Goal: Information Seeking & Learning: Compare options

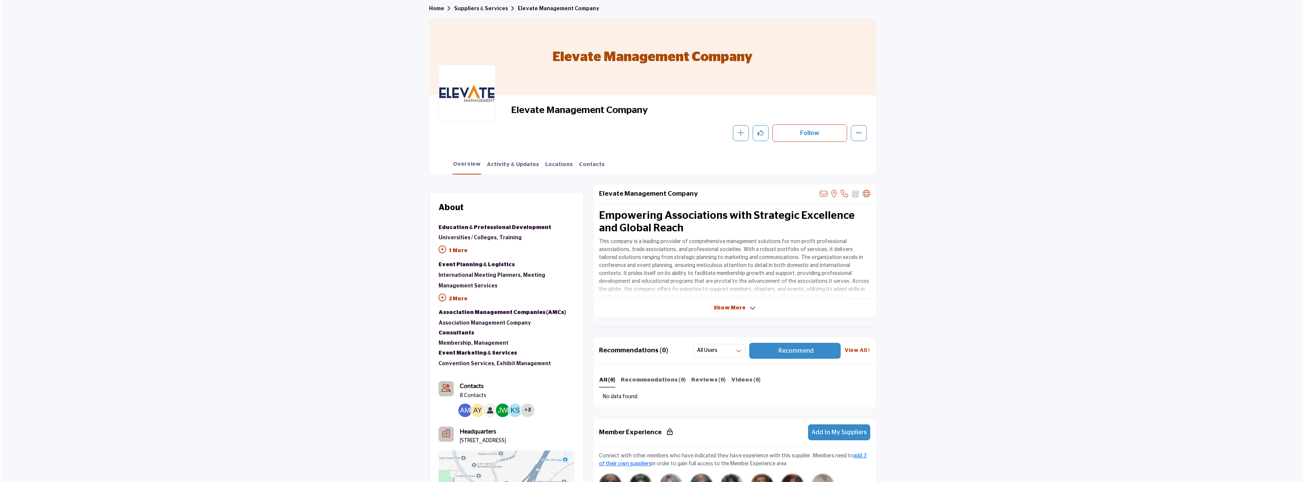
scroll to position [152, 0]
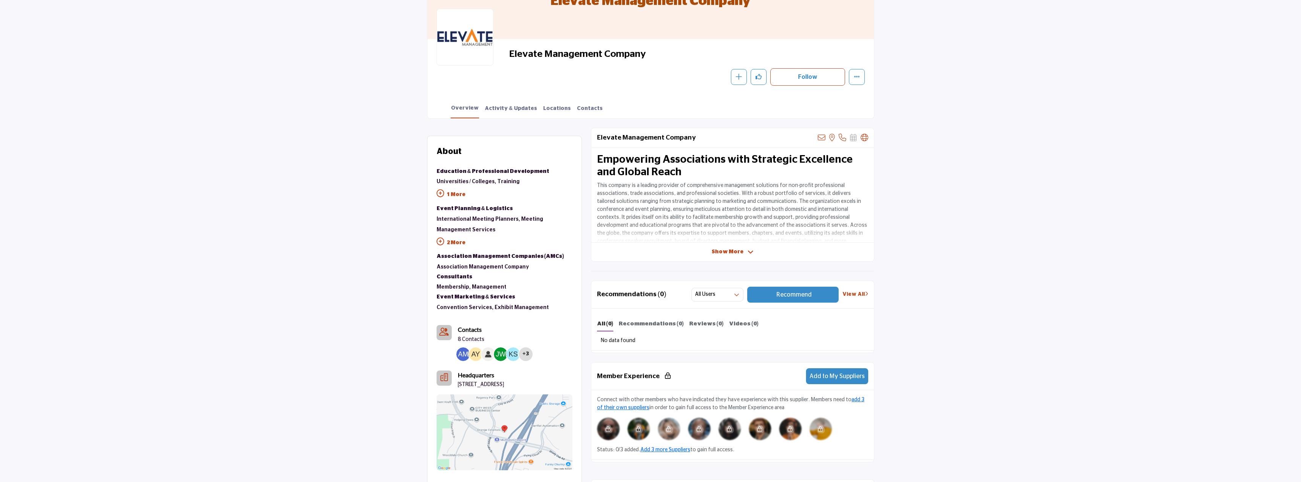
click at [522, 354] on div "+3" at bounding box center [526, 354] width 14 height 14
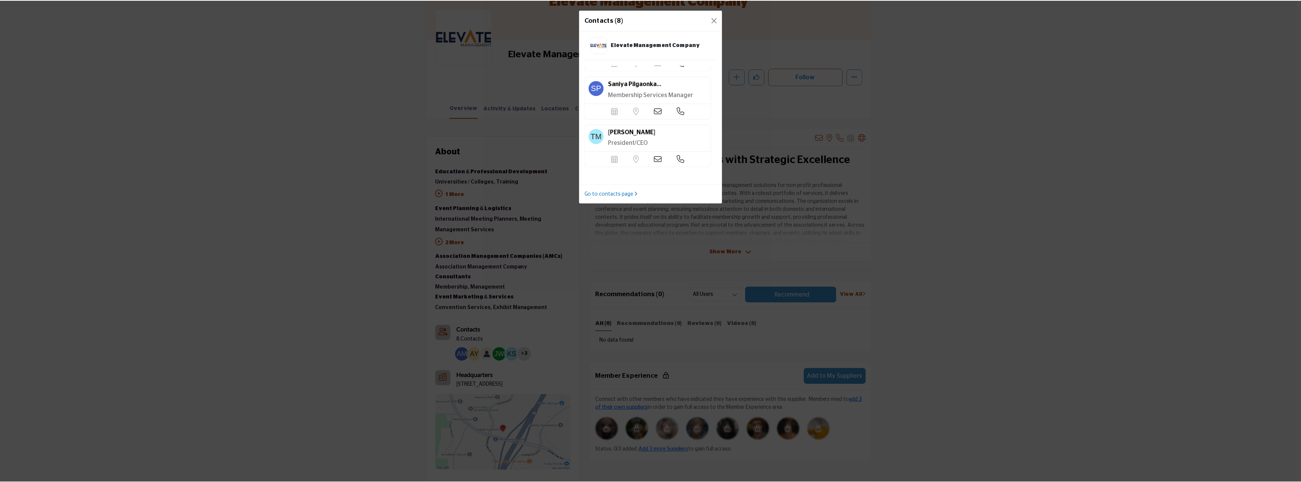
scroll to position [277, 0]
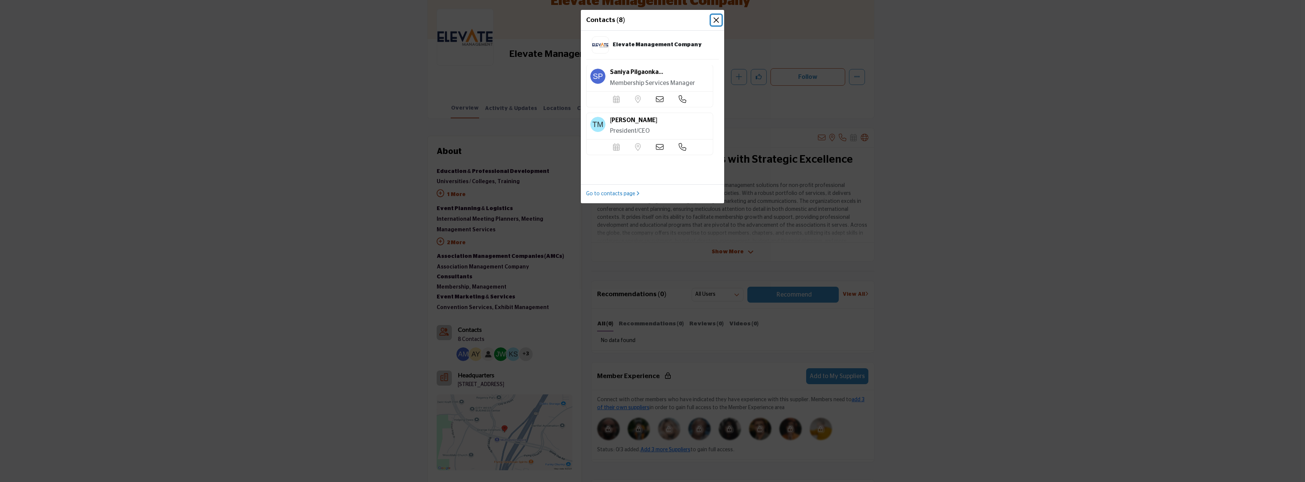
click at [716, 17] on button "Close" at bounding box center [716, 20] width 11 height 11
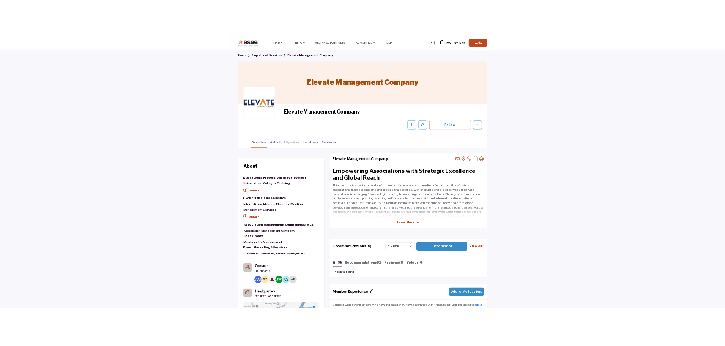
scroll to position [76, 0]
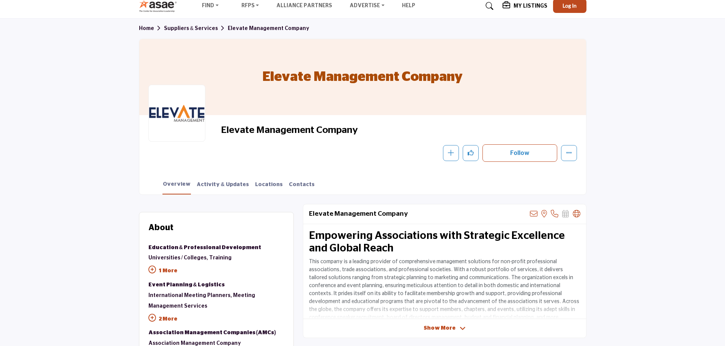
click at [184, 28] on link "Suppliers & Services" at bounding box center [196, 28] width 64 height 5
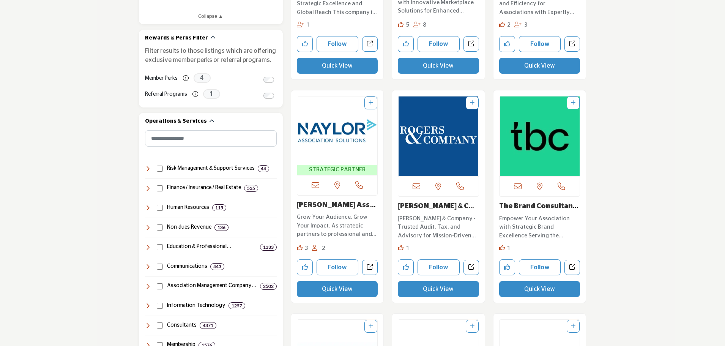
scroll to position [455, 0]
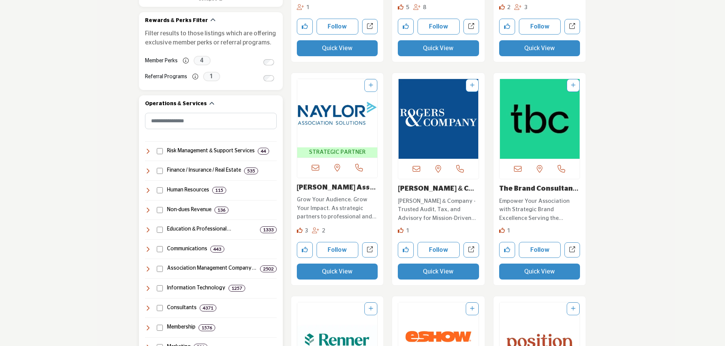
click at [158, 265] on div "Association Management Company (AMC... 2502" at bounding box center [211, 268] width 132 height 8
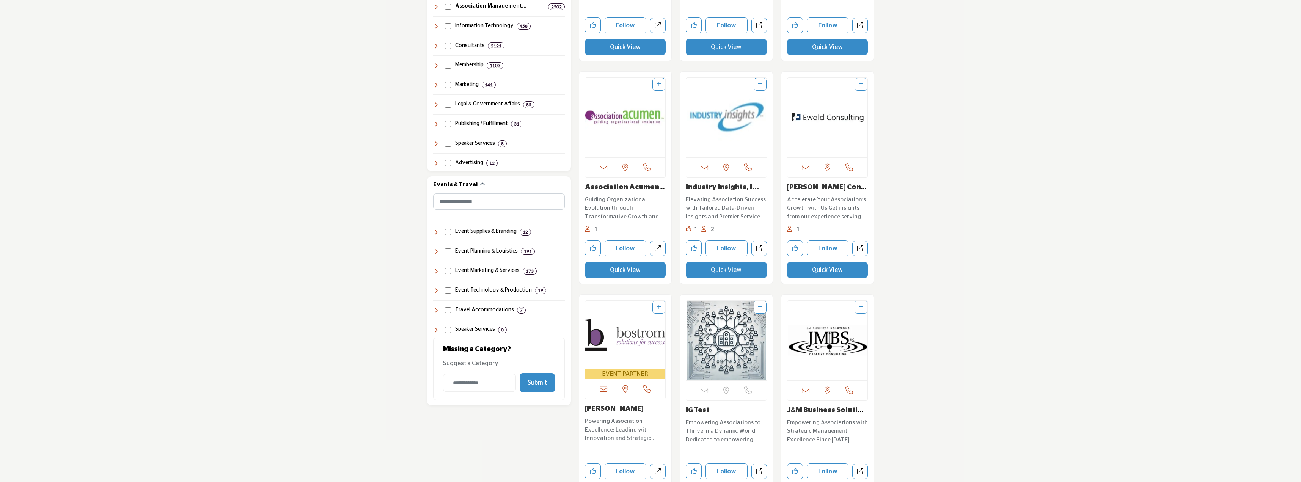
scroll to position [721, 0]
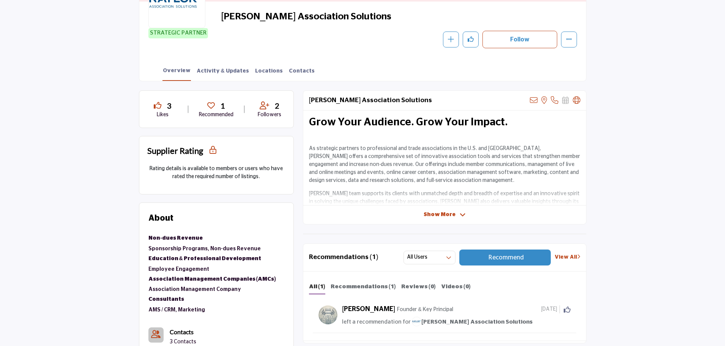
scroll to position [178, 0]
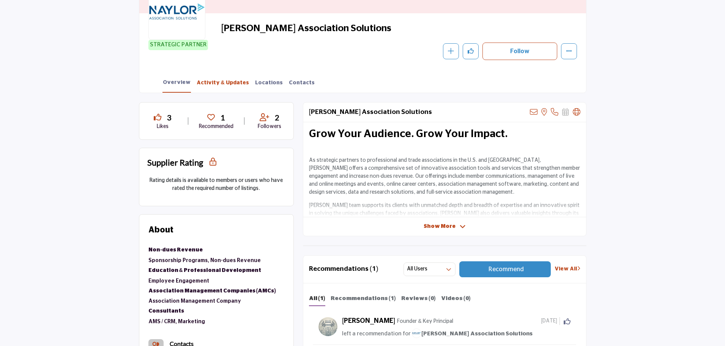
click at [227, 83] on link "Activity & Updates" at bounding box center [222, 85] width 53 height 13
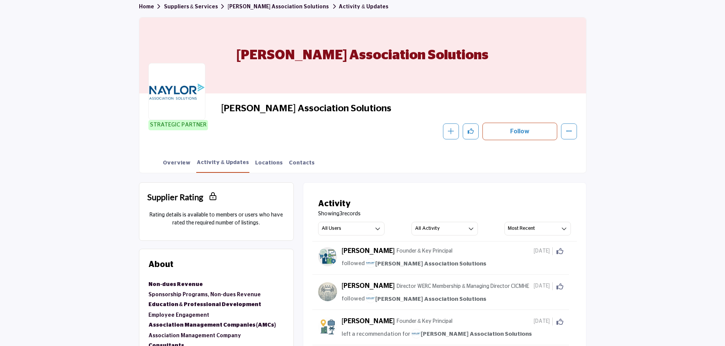
scroll to position [76, 0]
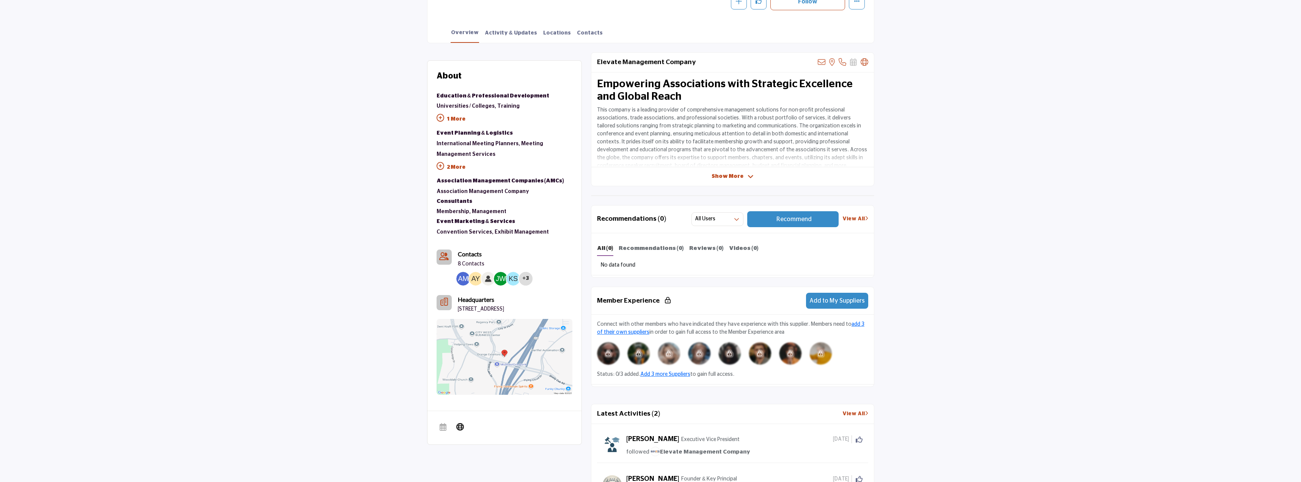
scroll to position [223, 0]
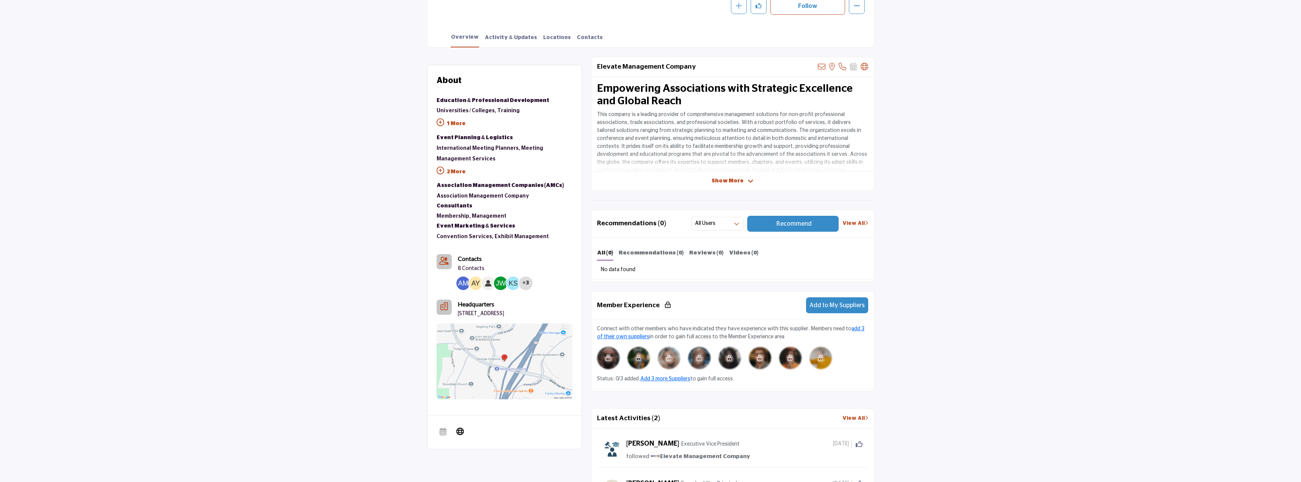
click at [724, 178] on span "Show More" at bounding box center [728, 181] width 32 height 8
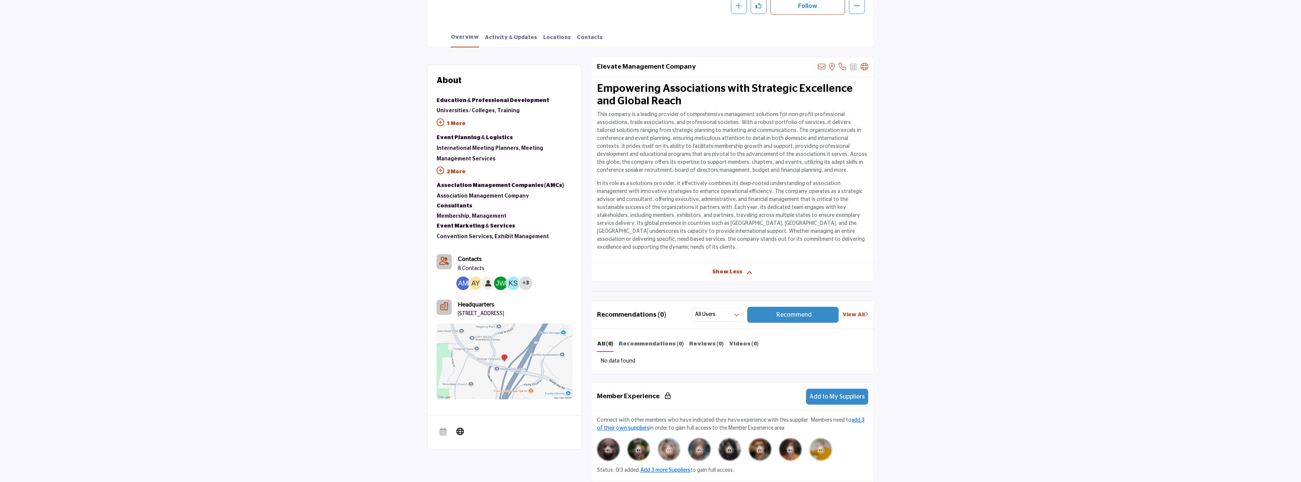
click at [719, 258] on div "Elevate Management Company View email address of this listing View the location…" at bounding box center [732, 169] width 283 height 225
click at [724, 258] on div "Elevate Management Company View email address of this listing View the location…" at bounding box center [732, 169] width 283 height 225
click at [724, 269] on icon at bounding box center [750, 272] width 6 height 7
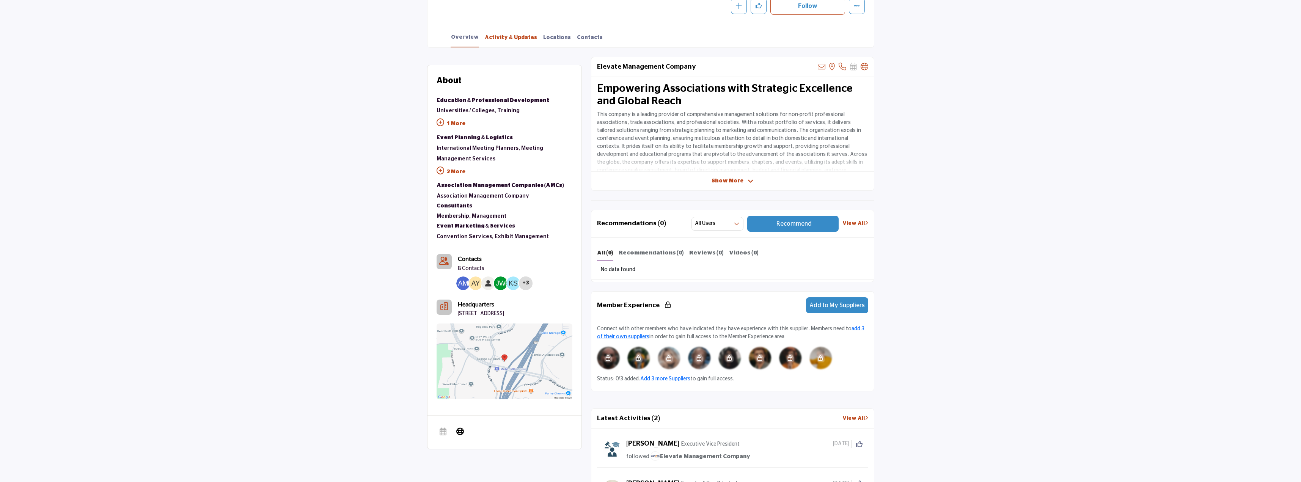
click at [494, 36] on link "Activity & Updates" at bounding box center [510, 40] width 53 height 13
click at [519, 40] on link "Activity & Updates" at bounding box center [510, 40] width 53 height 13
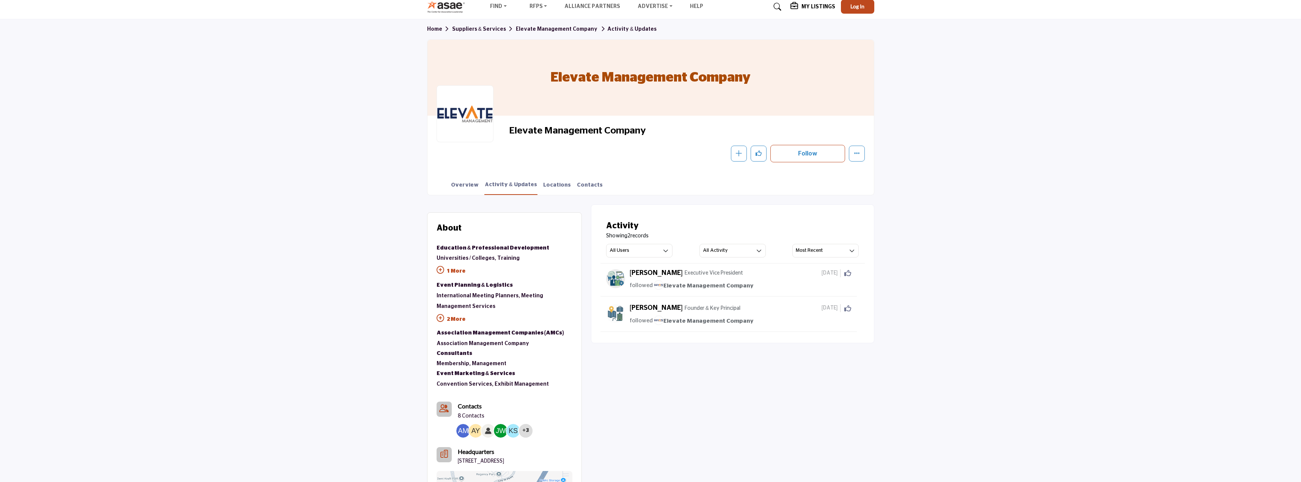
scroll to position [76, 0]
click at [470, 187] on link "Overview" at bounding box center [465, 187] width 28 height 13
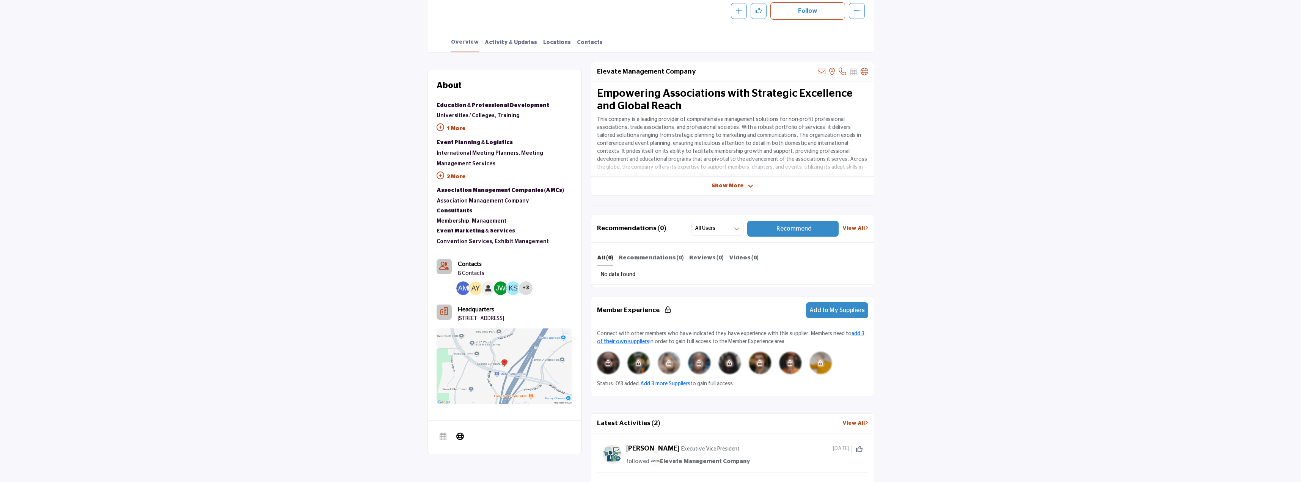
scroll to position [266, 0]
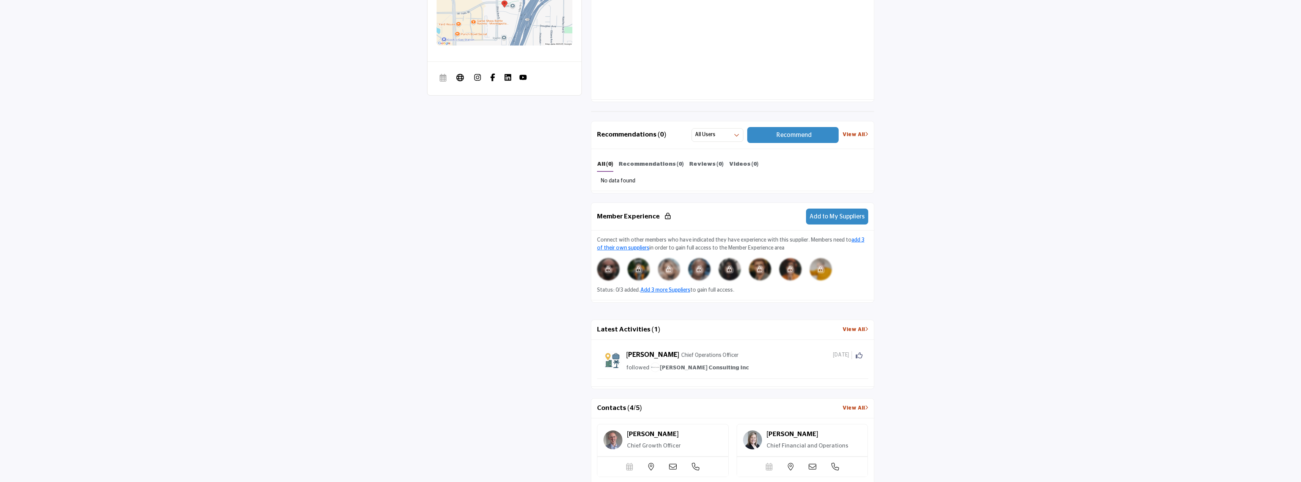
scroll to position [341, 0]
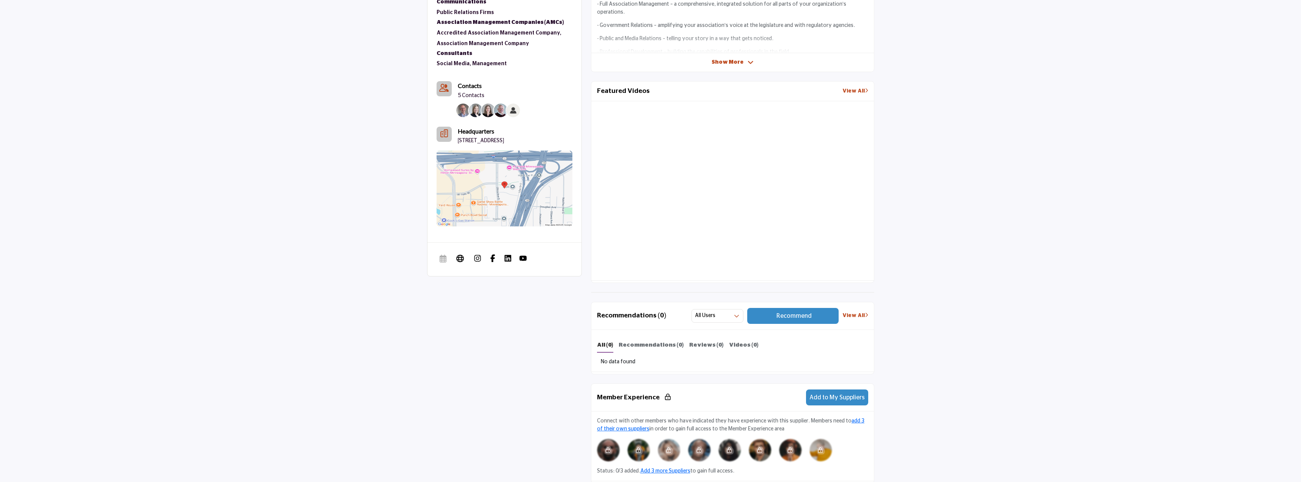
click at [863, 87] on link "View All" at bounding box center [855, 91] width 26 height 8
click at [849, 92] on link "View All" at bounding box center [855, 91] width 26 height 8
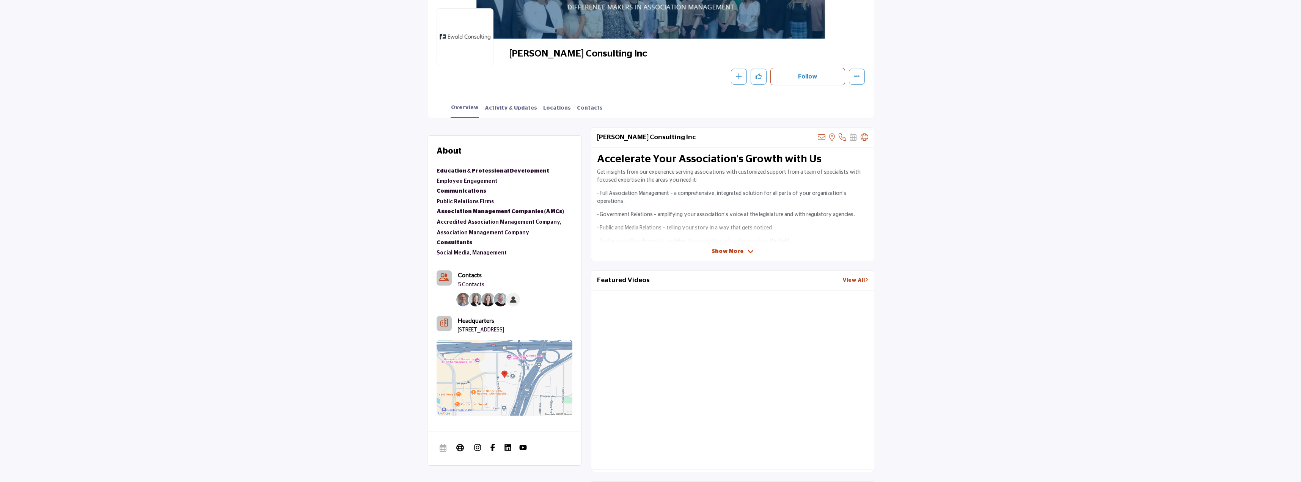
scroll to position [152, 0]
click at [494, 106] on link "Activity & Updates" at bounding box center [510, 111] width 53 height 13
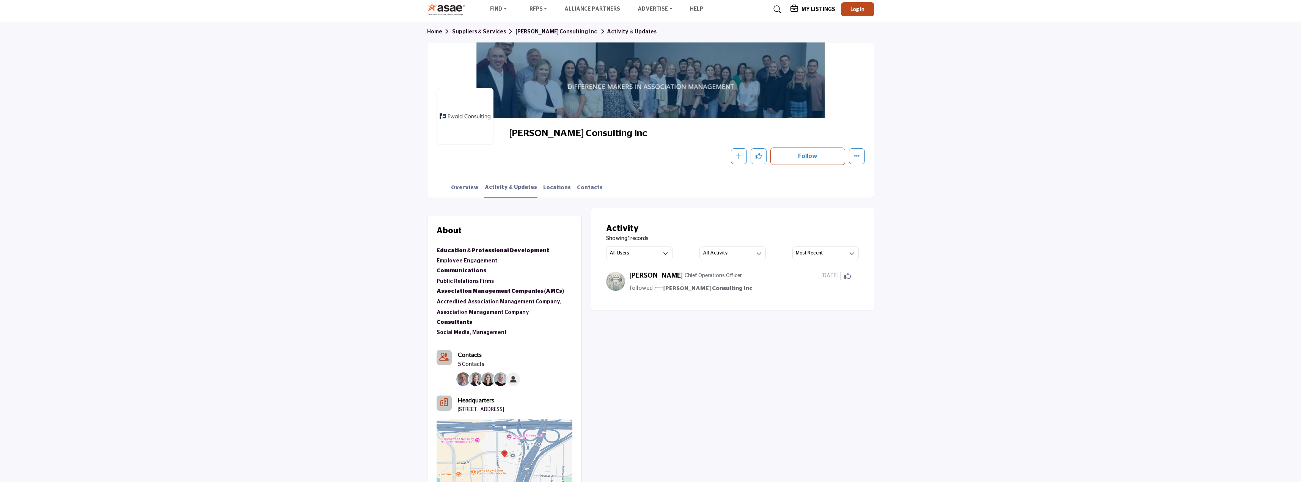
scroll to position [76, 0]
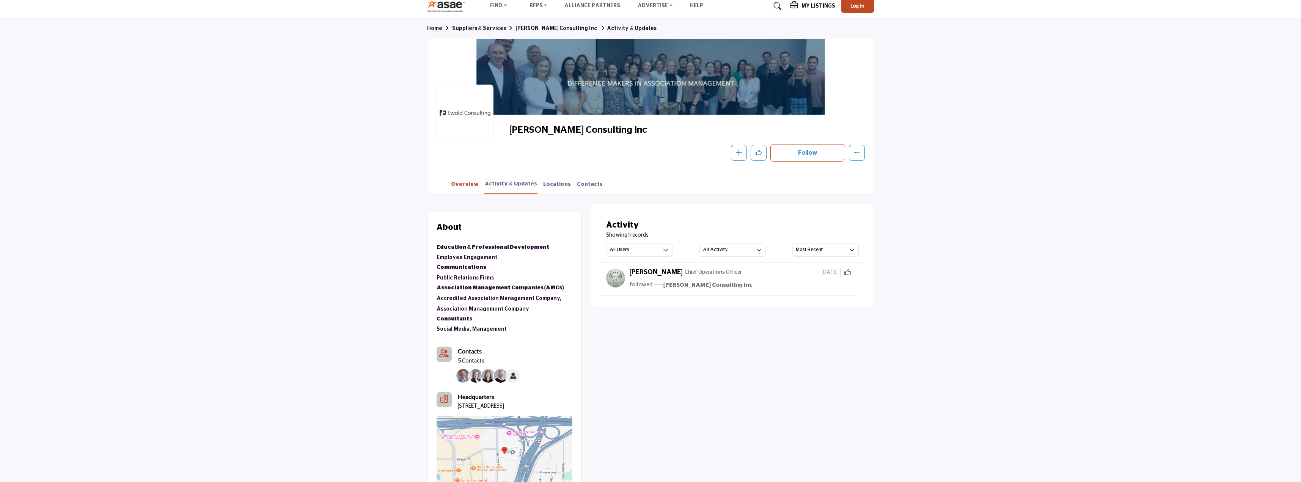
click at [470, 182] on link "Overview" at bounding box center [465, 187] width 28 height 13
